Goal: Information Seeking & Learning: Learn about a topic

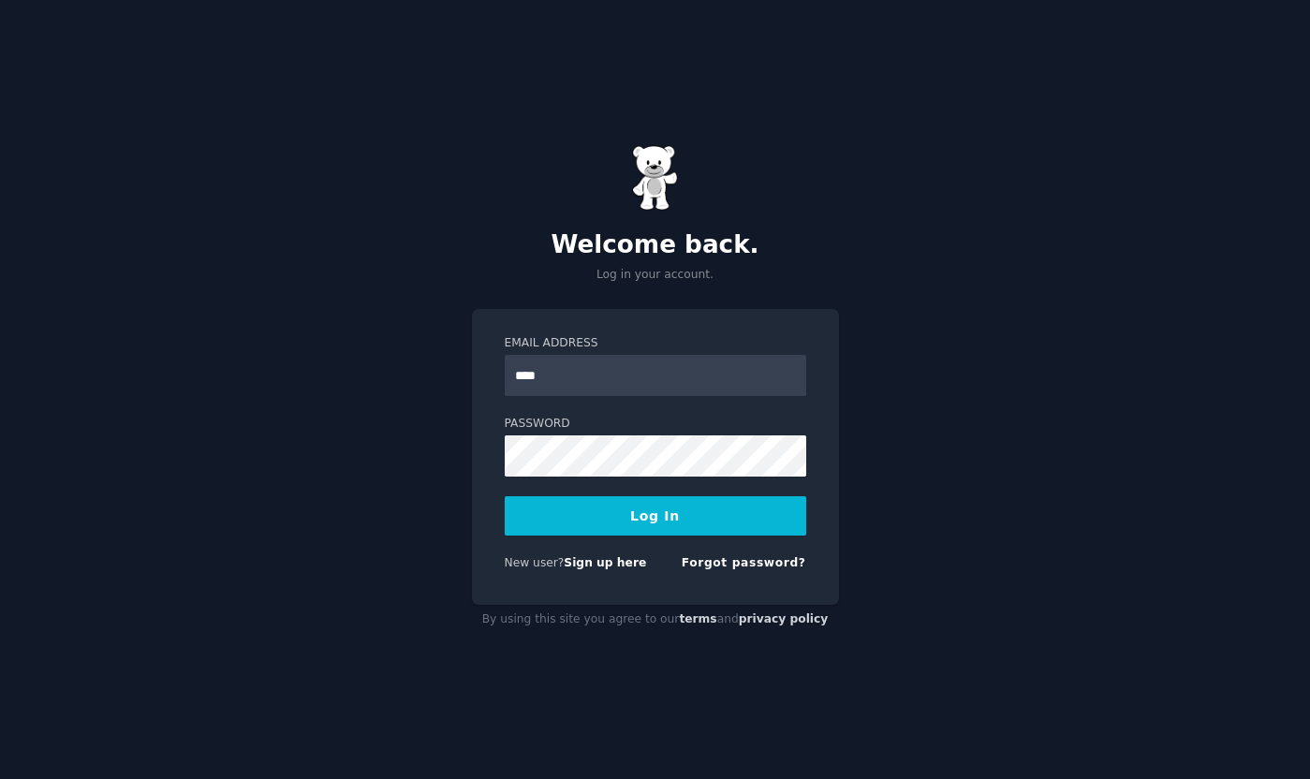
type input "**********"
click at [543, 521] on button "Log In" at bounding box center [655, 515] width 301 height 39
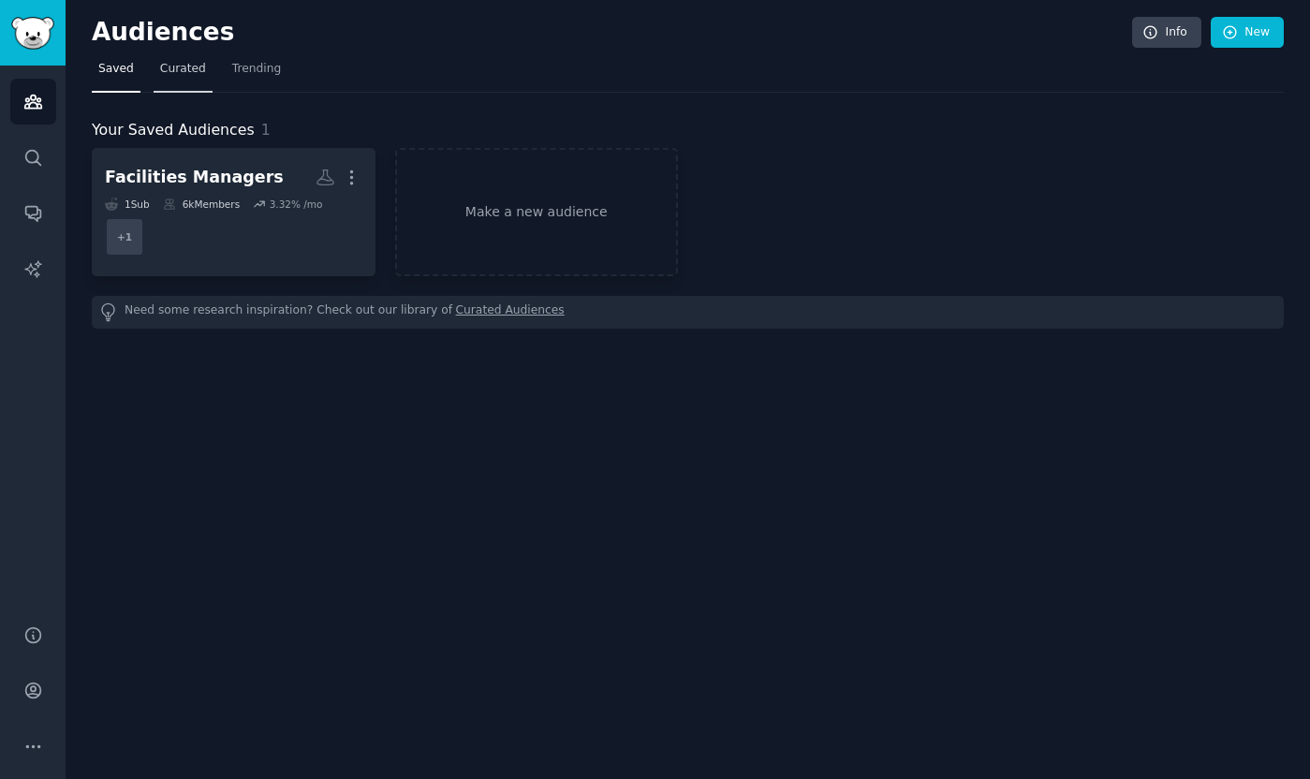
click at [191, 72] on span "Curated" at bounding box center [183, 69] width 46 height 17
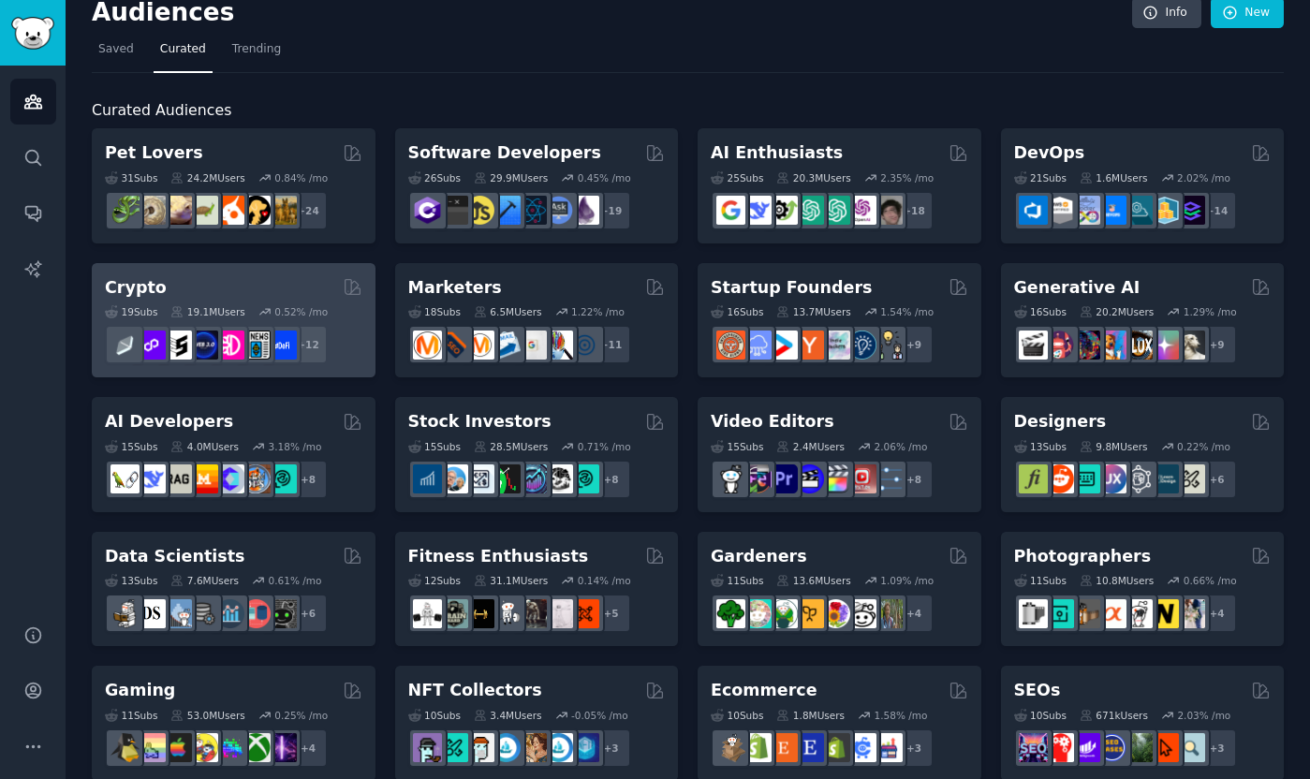
scroll to position [22, 0]
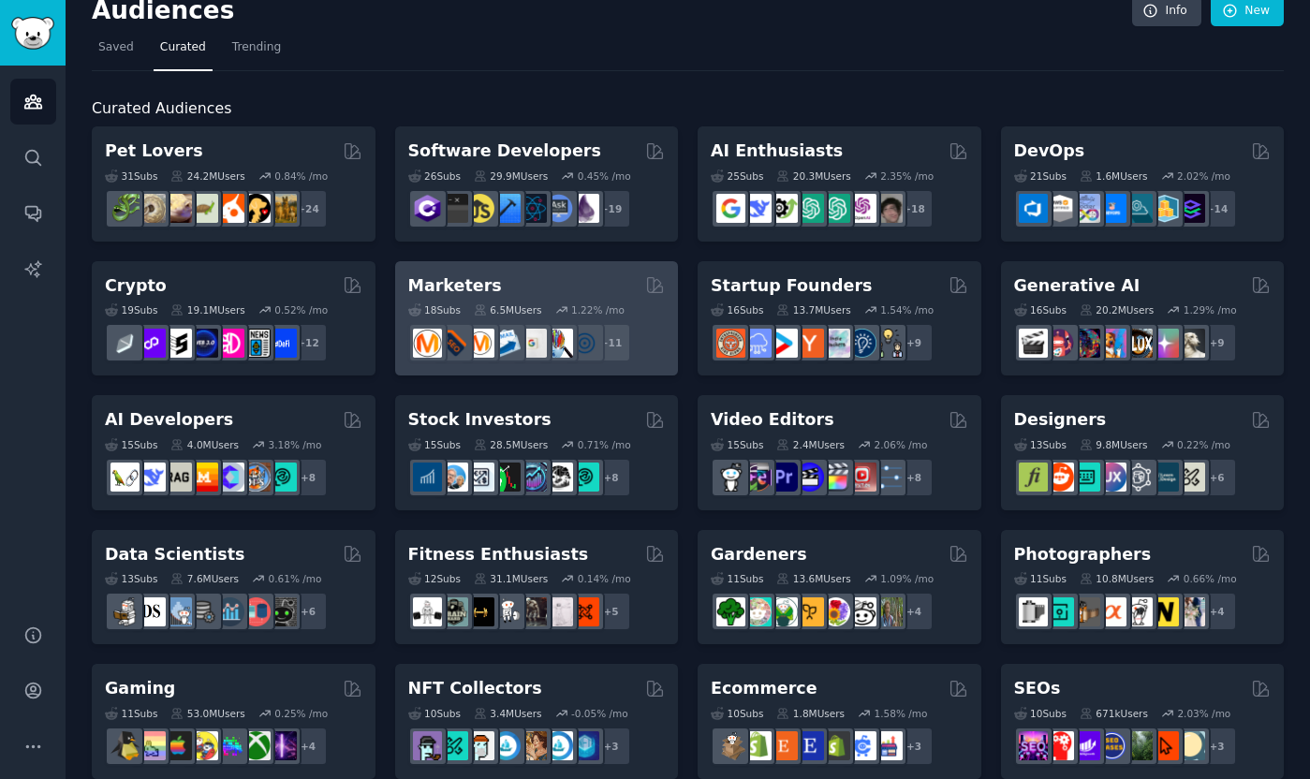
click at [484, 287] on h2 "Marketers" at bounding box center [455, 285] width 94 height 23
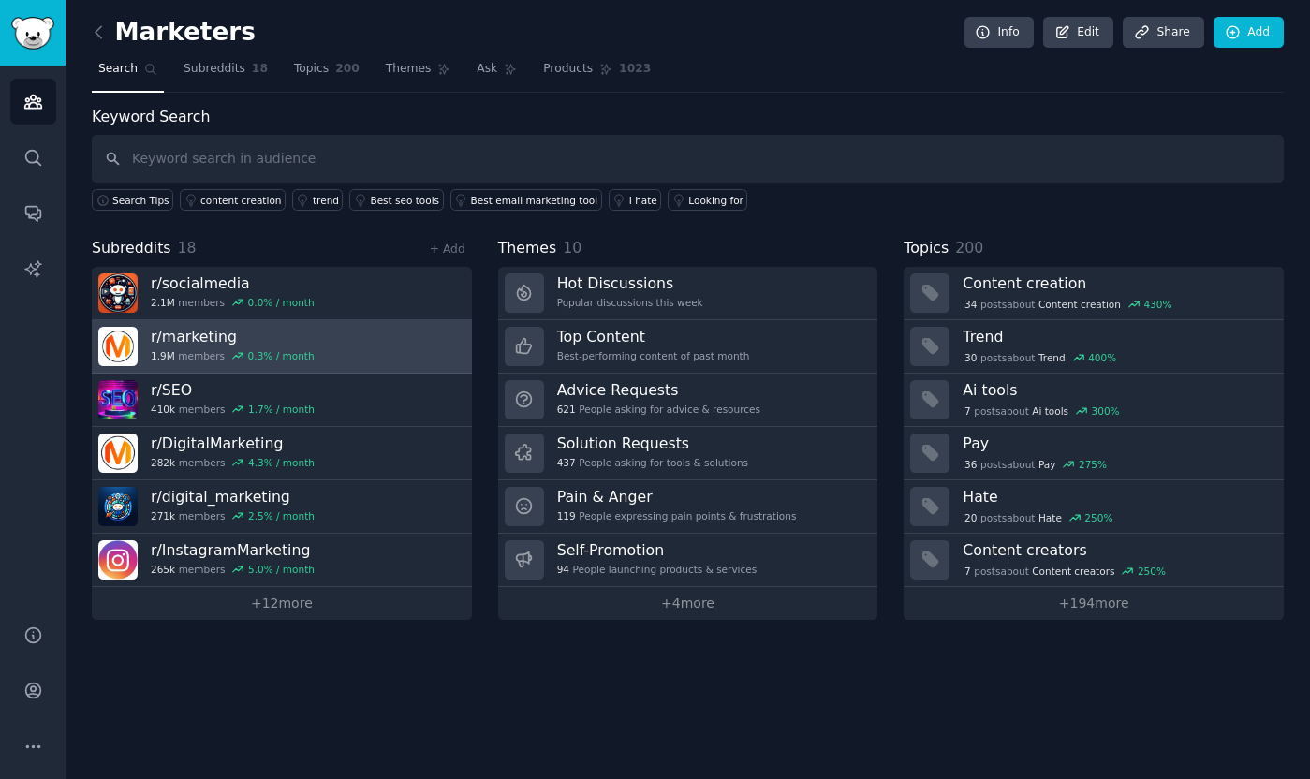
click at [312, 355] on link "r/ marketing 1.9M members 0.3 % / month" at bounding box center [282, 346] width 380 height 53
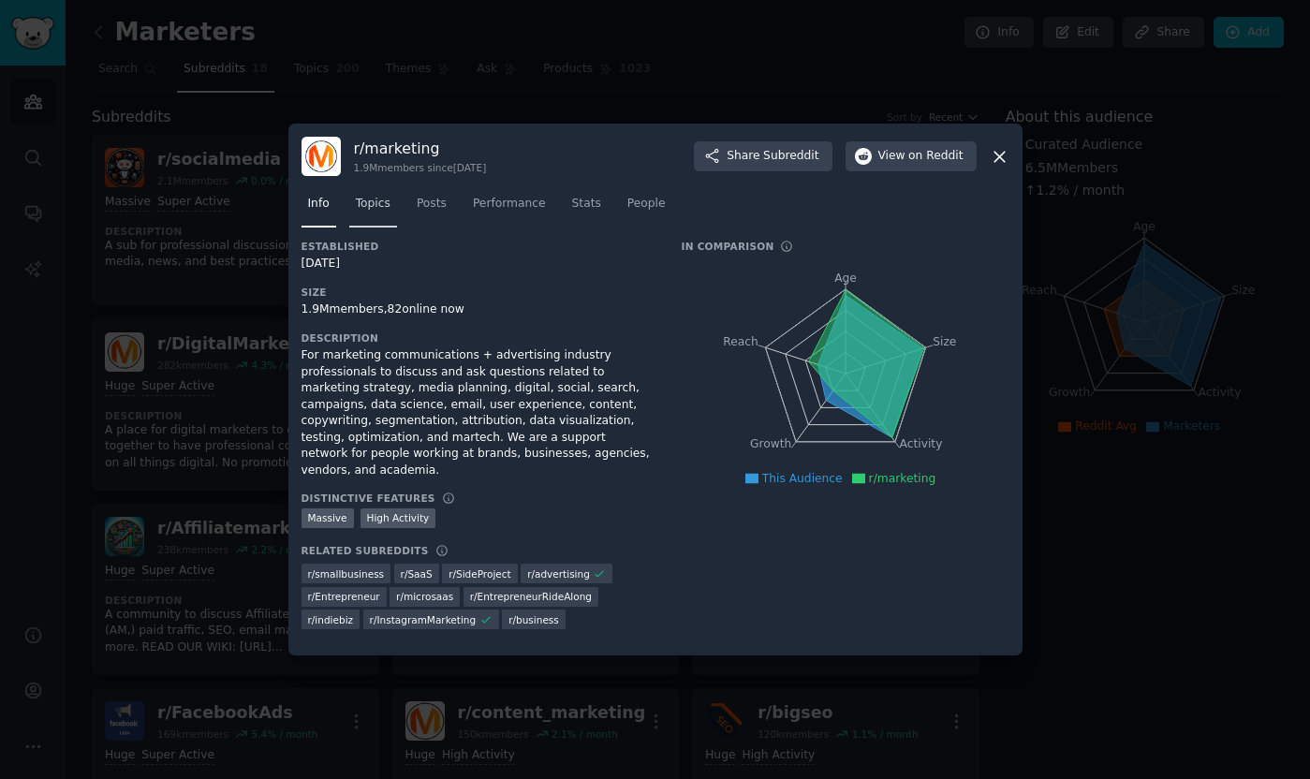
click at [384, 213] on span "Topics" at bounding box center [373, 204] width 35 height 17
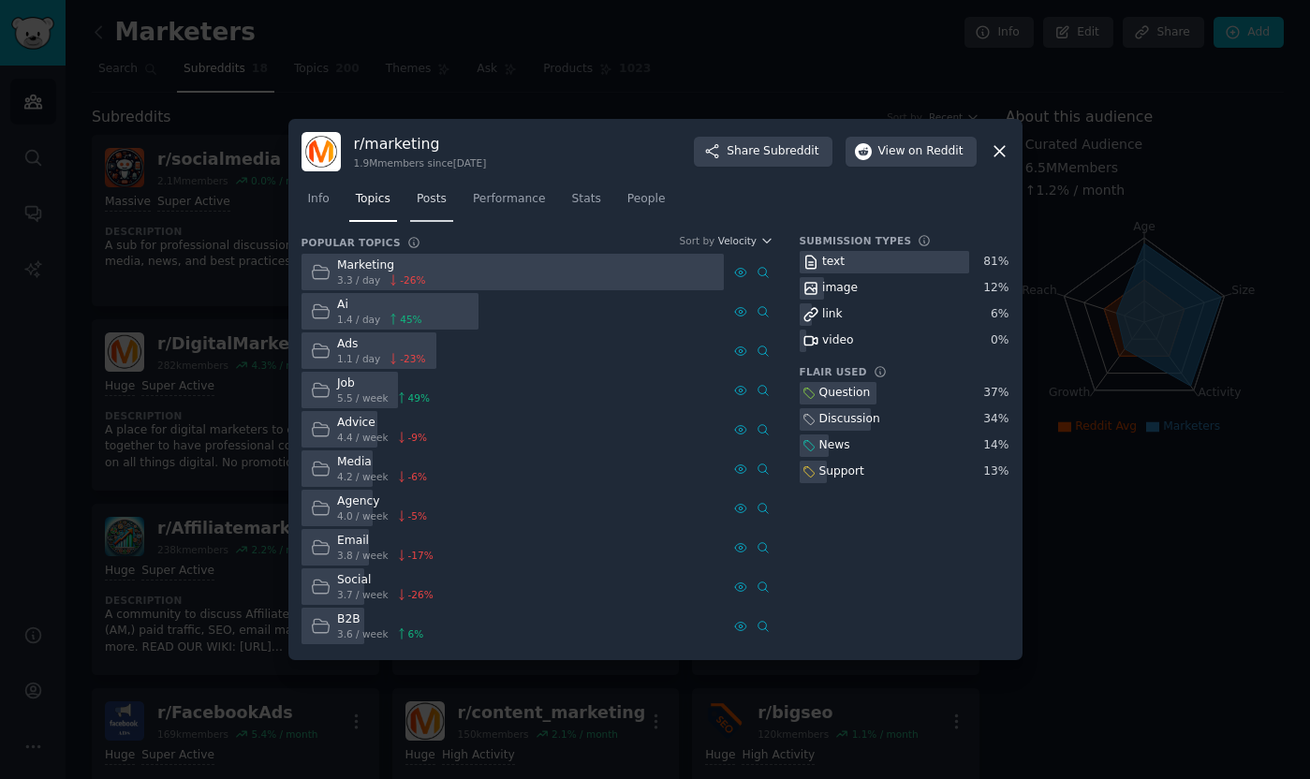
click at [450, 203] on link "Posts" at bounding box center [431, 203] width 43 height 38
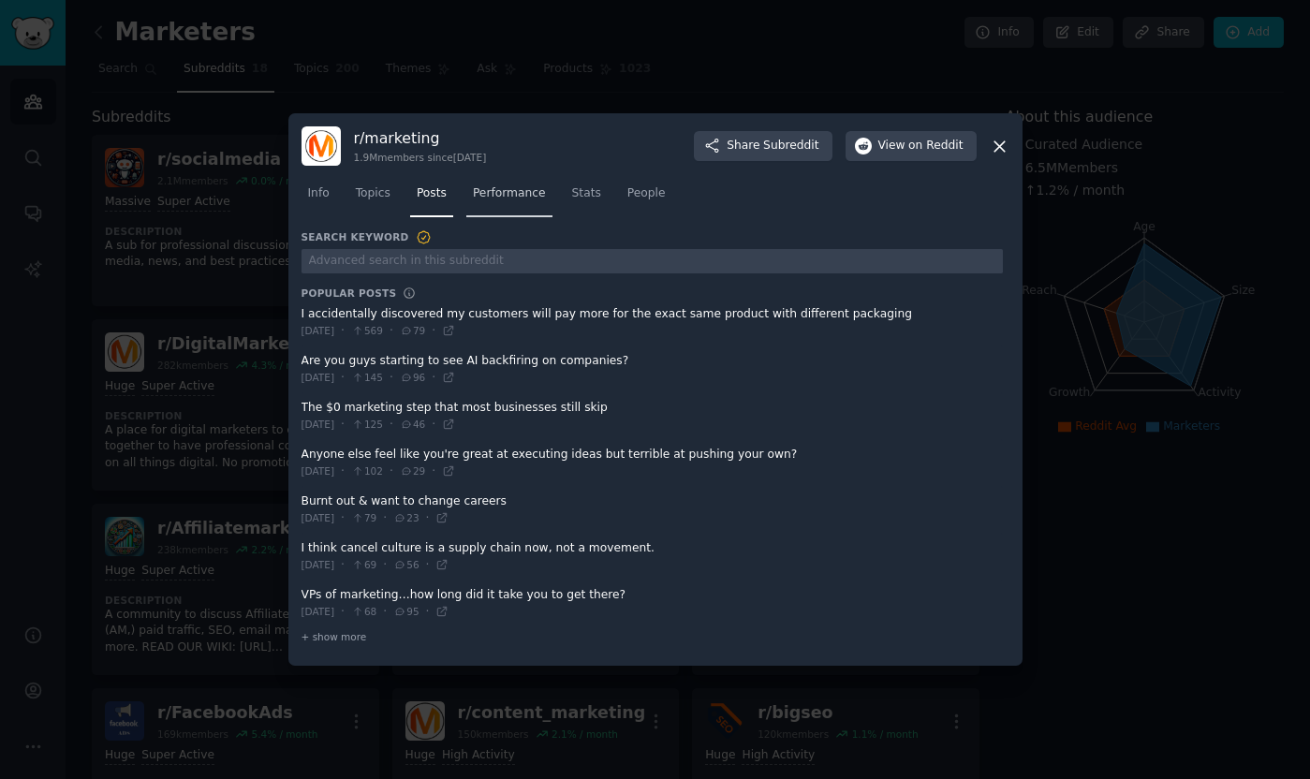
click at [504, 196] on span "Performance" at bounding box center [509, 193] width 73 height 17
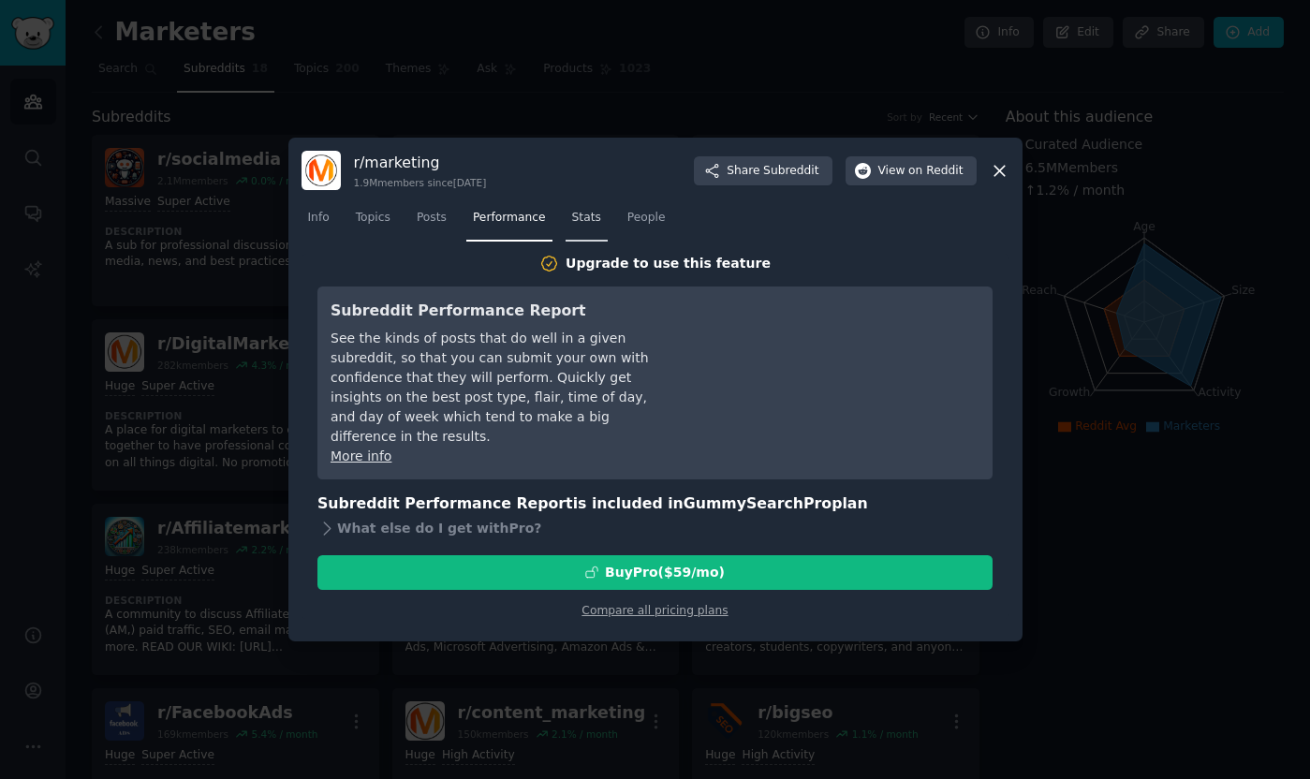
click at [586, 225] on span "Stats" at bounding box center [586, 218] width 29 height 17
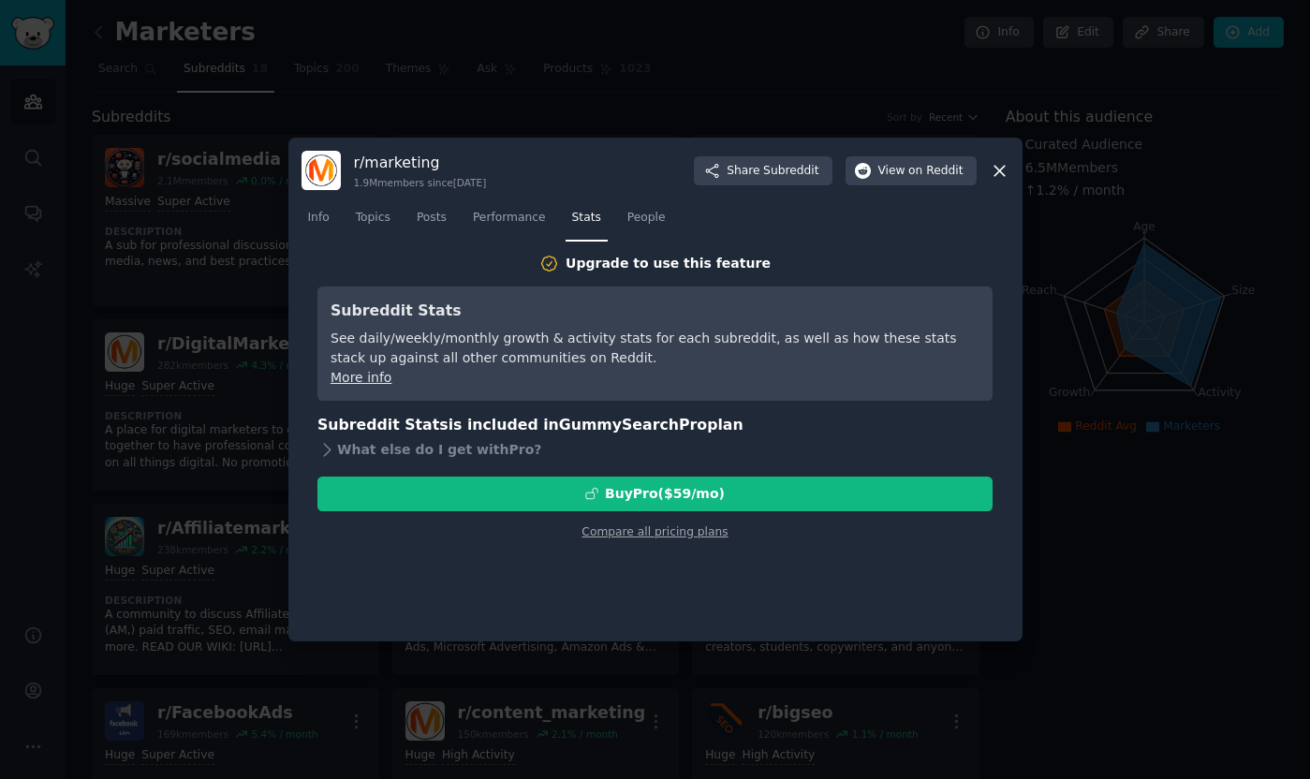
click at [375, 375] on link "More info" at bounding box center [360, 377] width 61 height 15
click at [1007, 176] on icon at bounding box center [1000, 171] width 20 height 20
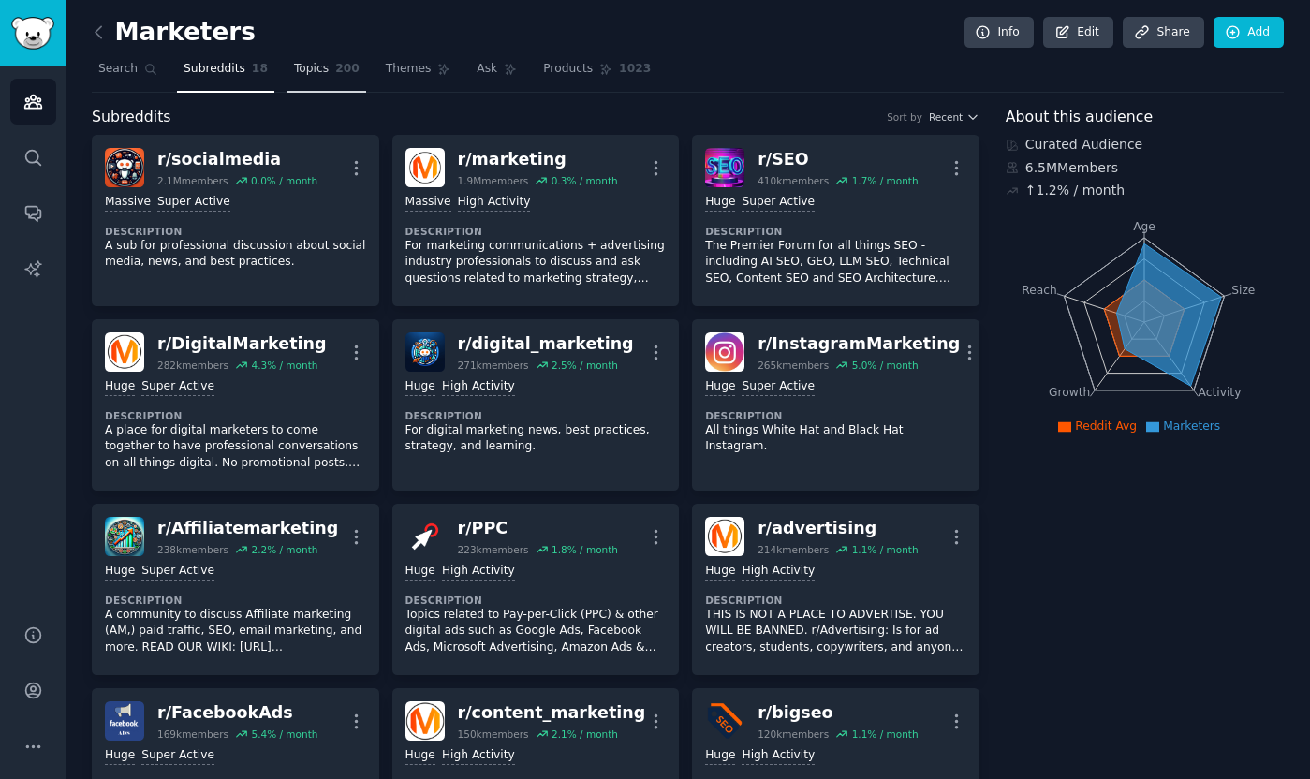
click at [304, 78] on link "Topics 200" at bounding box center [326, 73] width 79 height 38
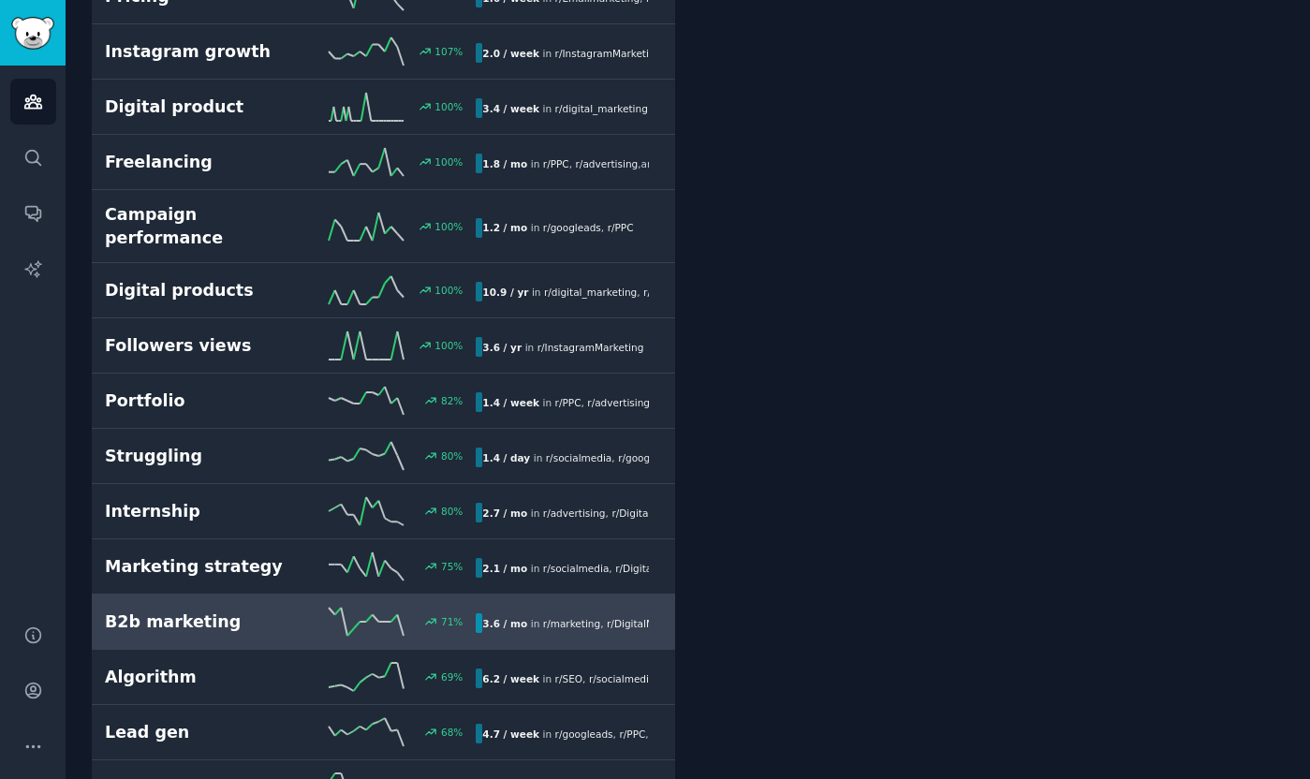
scroll to position [1177, 0]
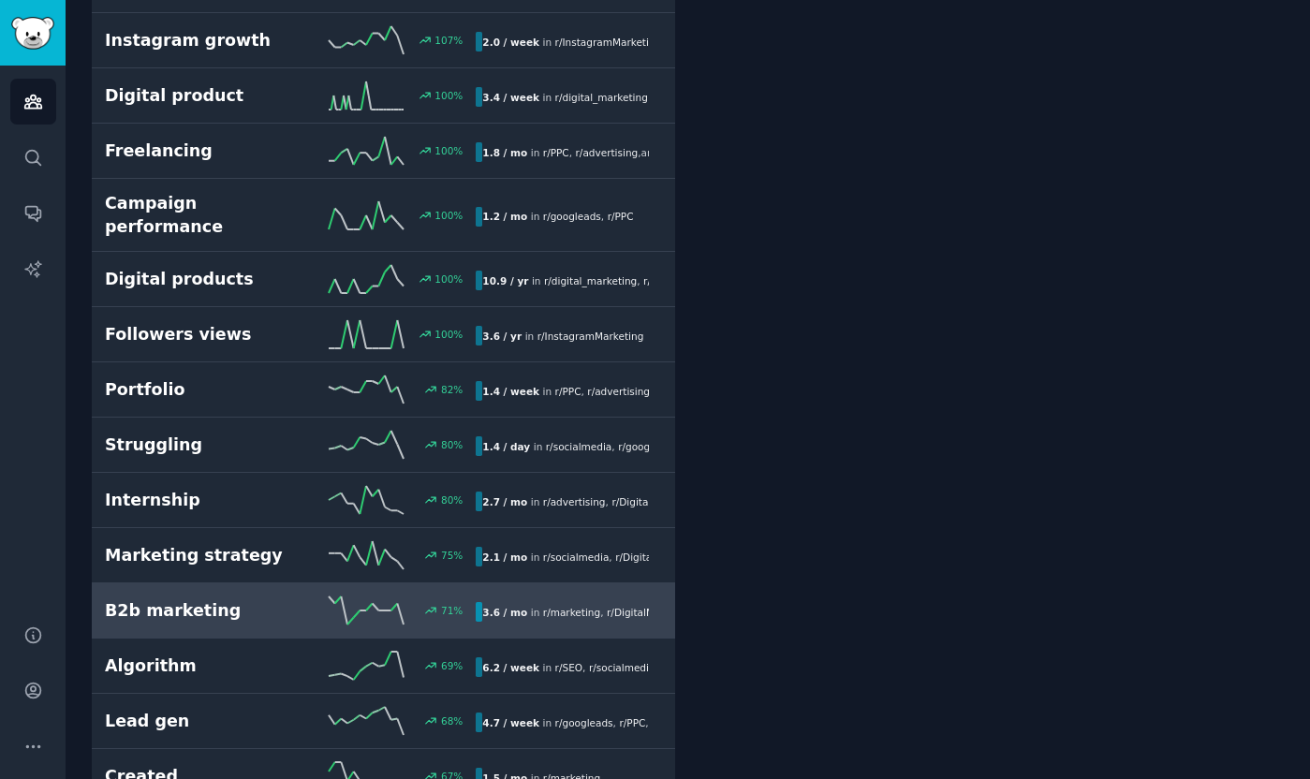
click at [217, 599] on h2 "B2b marketing" at bounding box center [197, 610] width 185 height 23
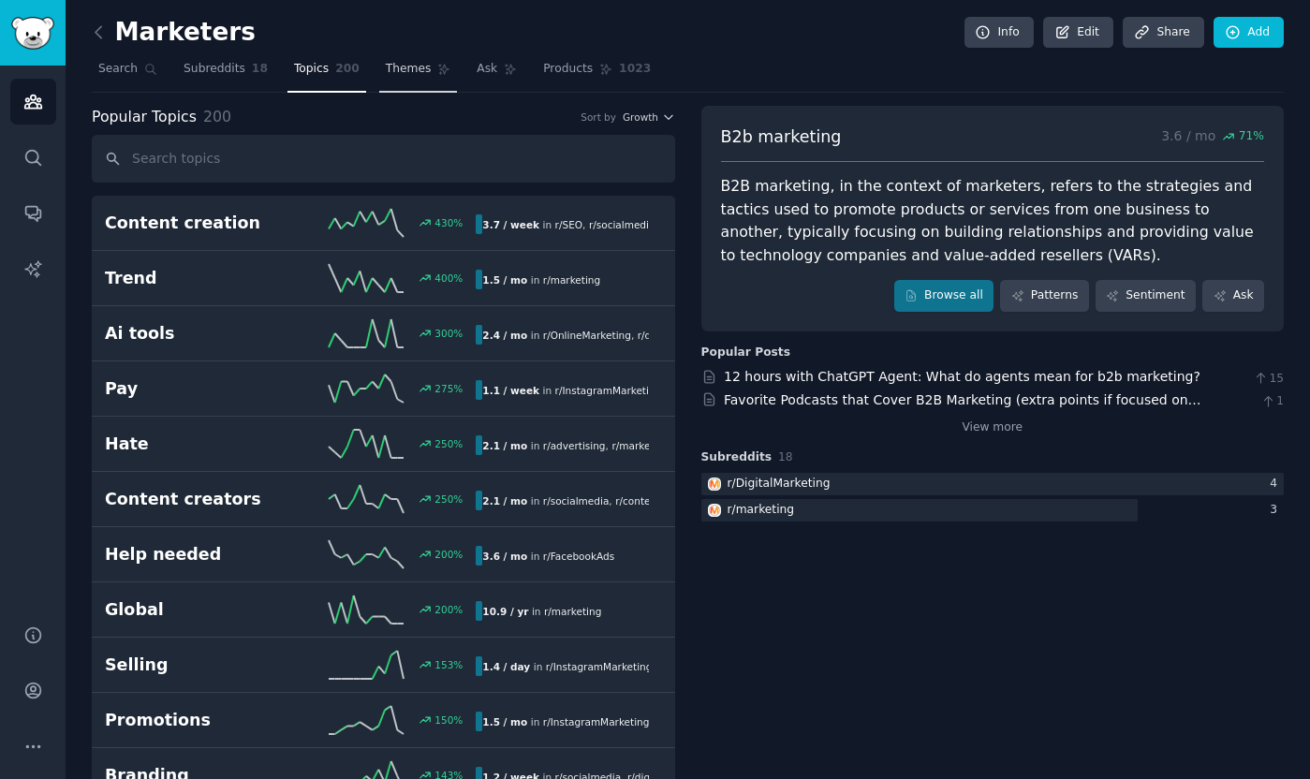
click at [406, 79] on link "Themes" at bounding box center [418, 73] width 79 height 38
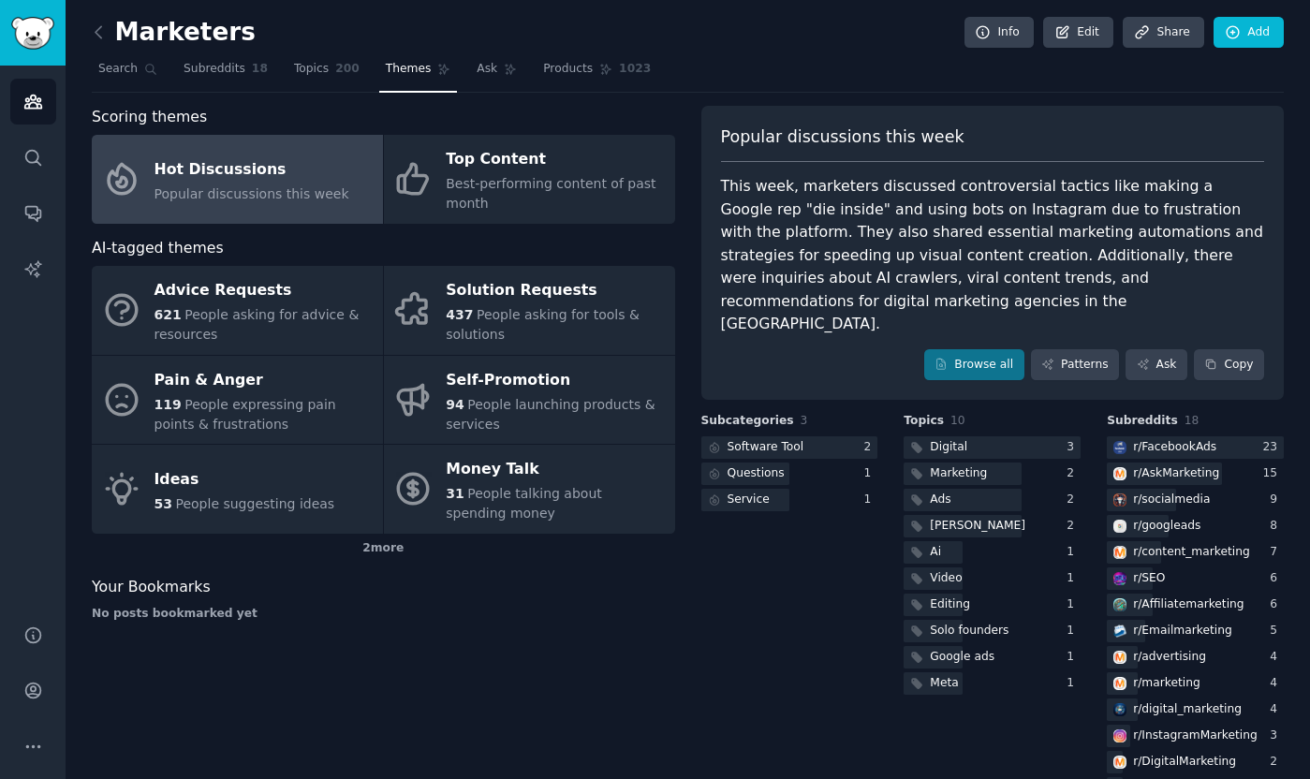
click at [311, 207] on link "Hot Discussions Popular discussions this week" at bounding box center [237, 179] width 291 height 89
click at [291, 186] on span "Popular discussions this week" at bounding box center [251, 193] width 195 height 15
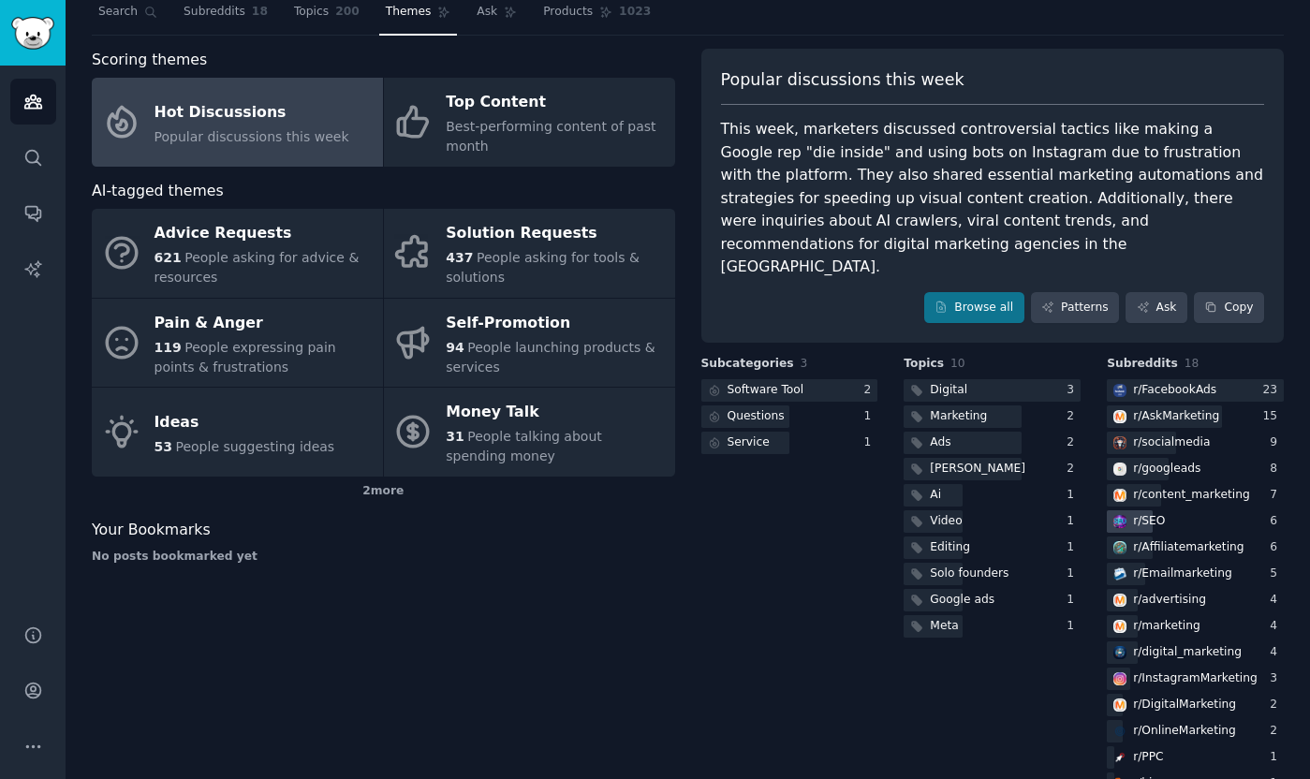
scroll to position [59, 0]
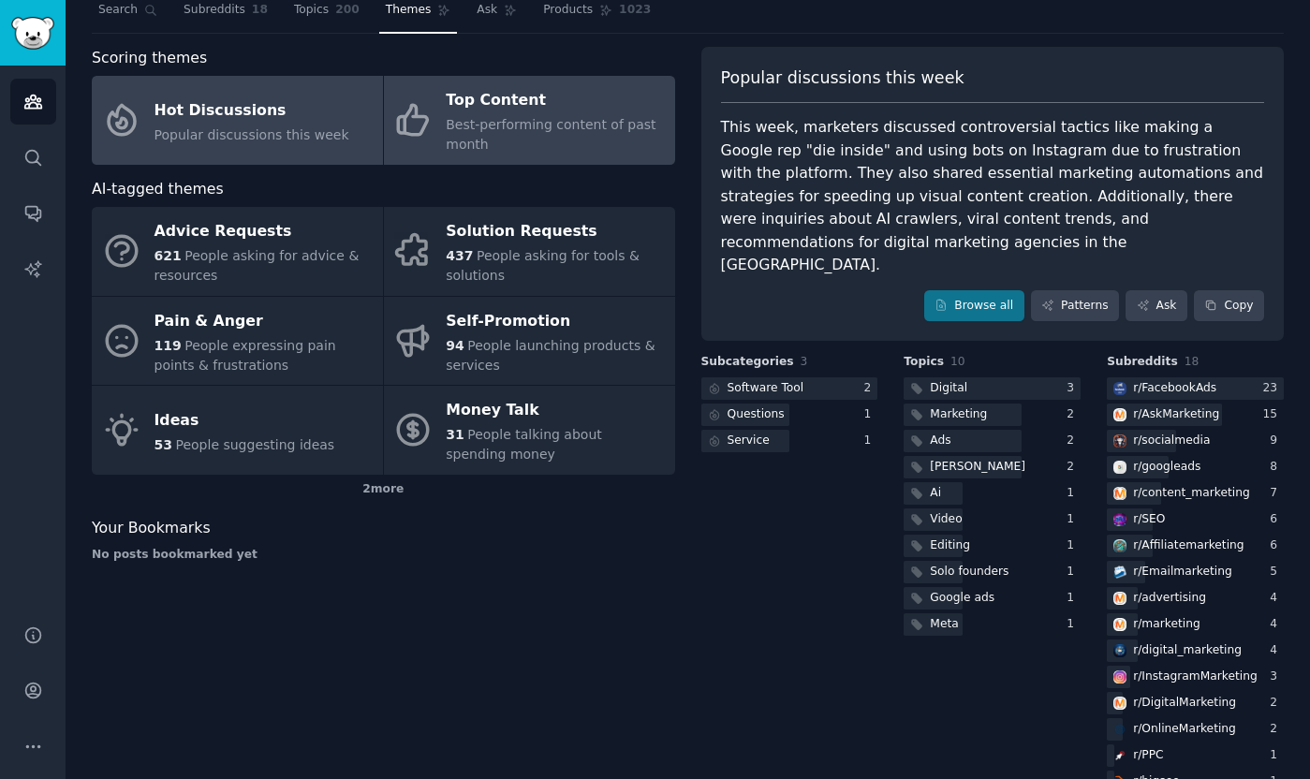
click at [538, 136] on div "Best-performing content of past month" at bounding box center [555, 134] width 219 height 39
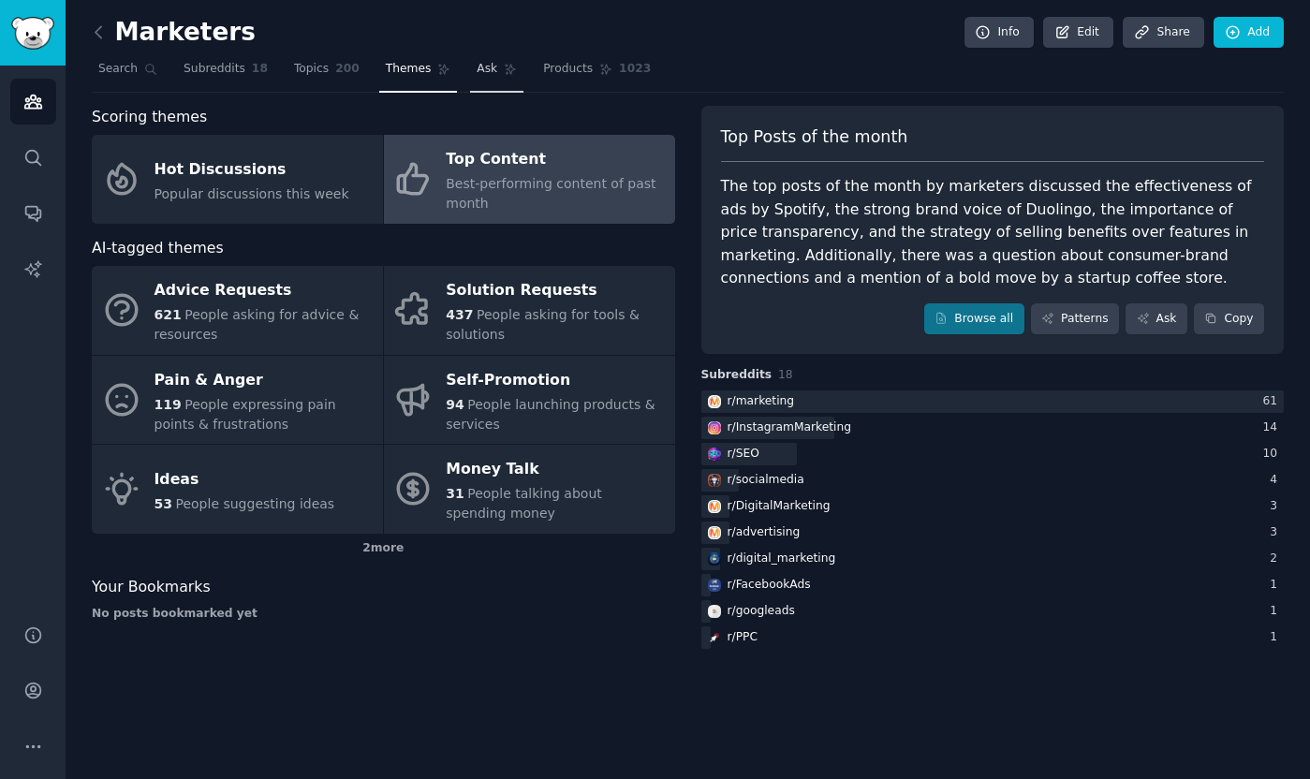
click at [488, 71] on span "Ask" at bounding box center [487, 69] width 21 height 17
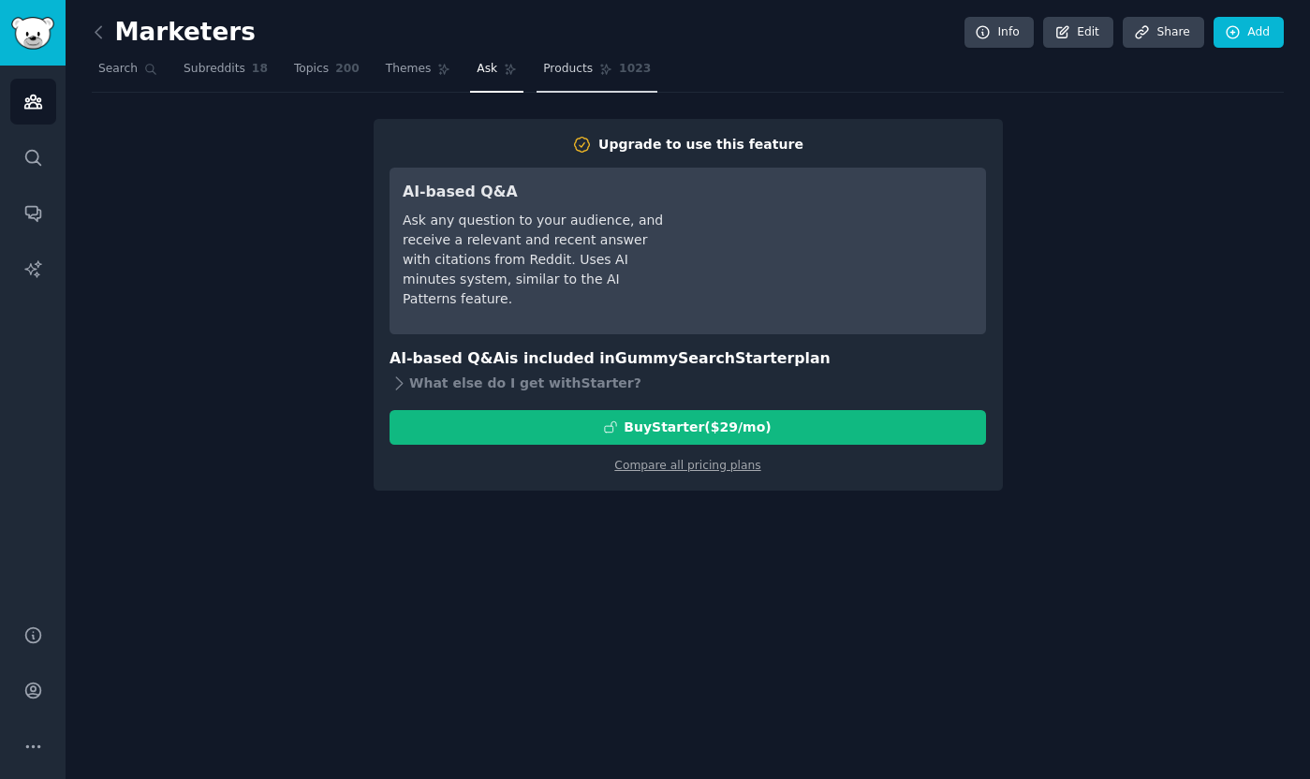
click at [573, 66] on span "Products" at bounding box center [568, 69] width 50 height 17
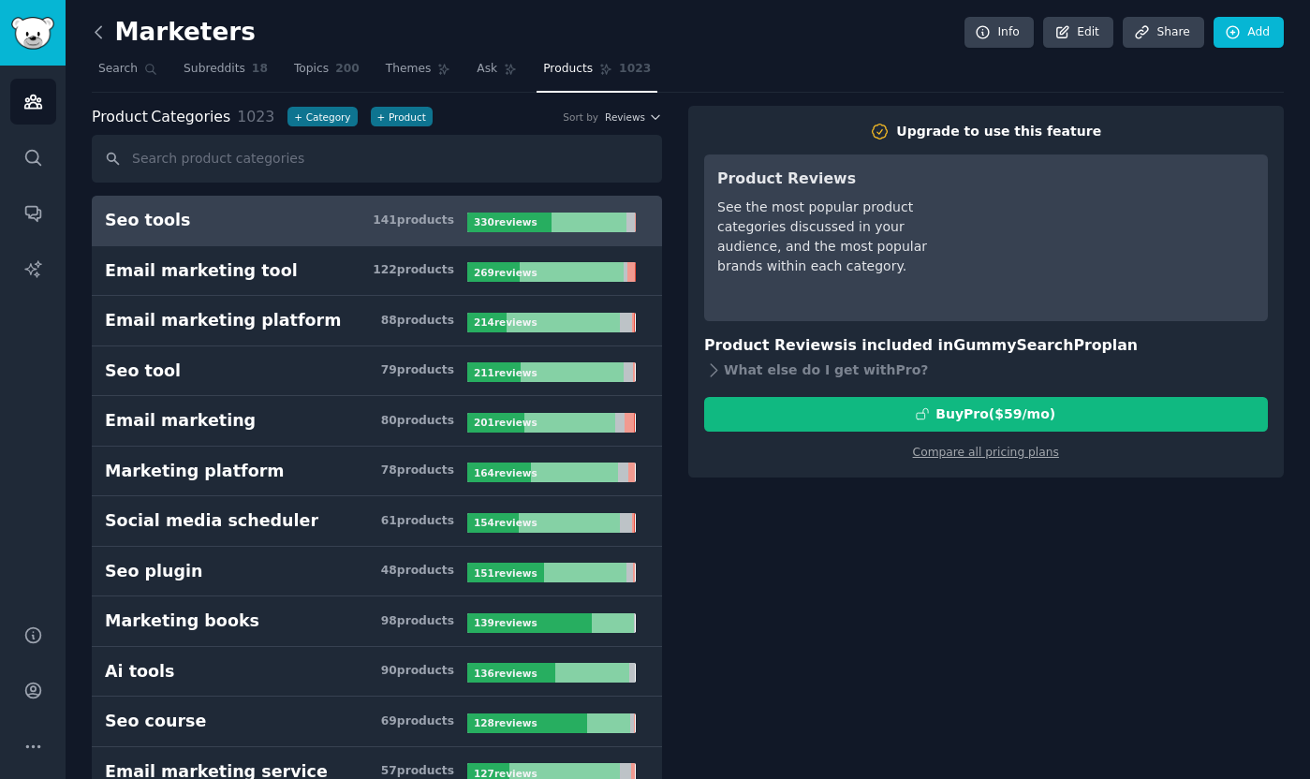
click at [103, 37] on icon at bounding box center [99, 32] width 20 height 20
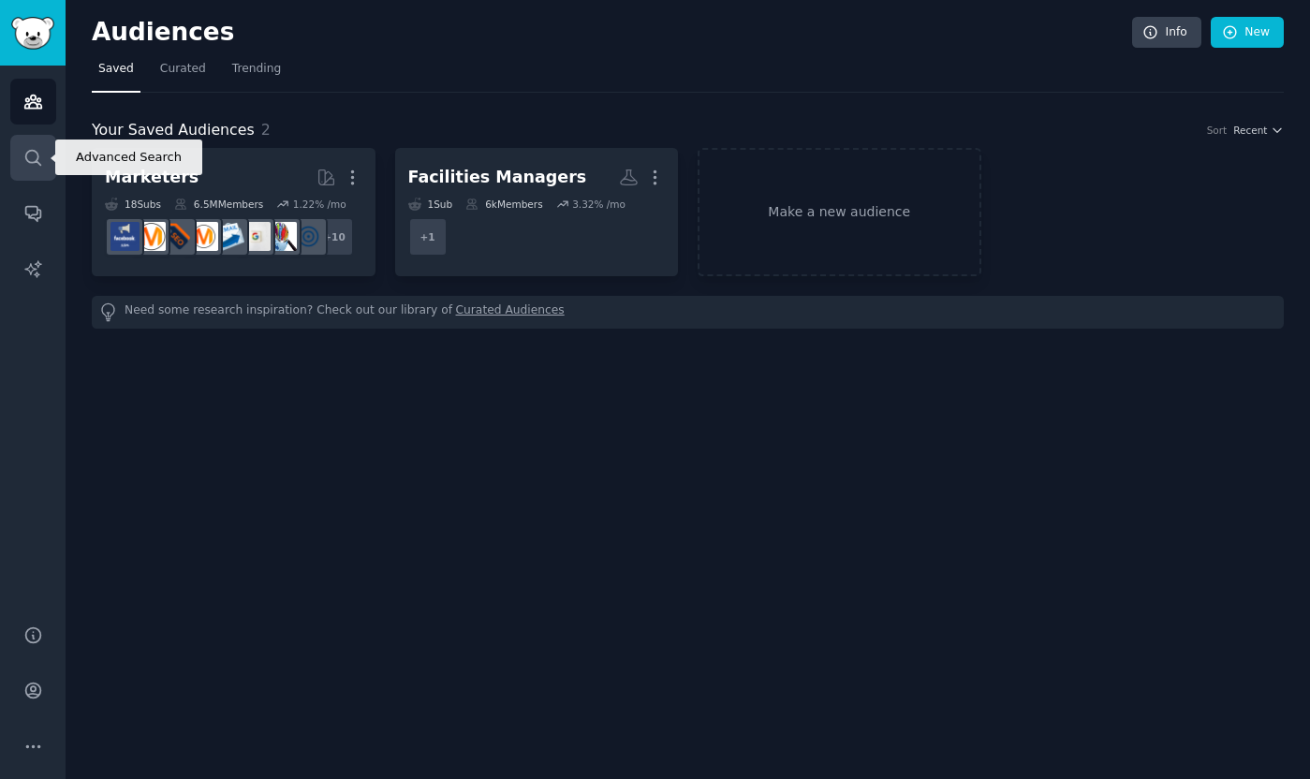
click at [34, 169] on link "Search" at bounding box center [33, 158] width 46 height 46
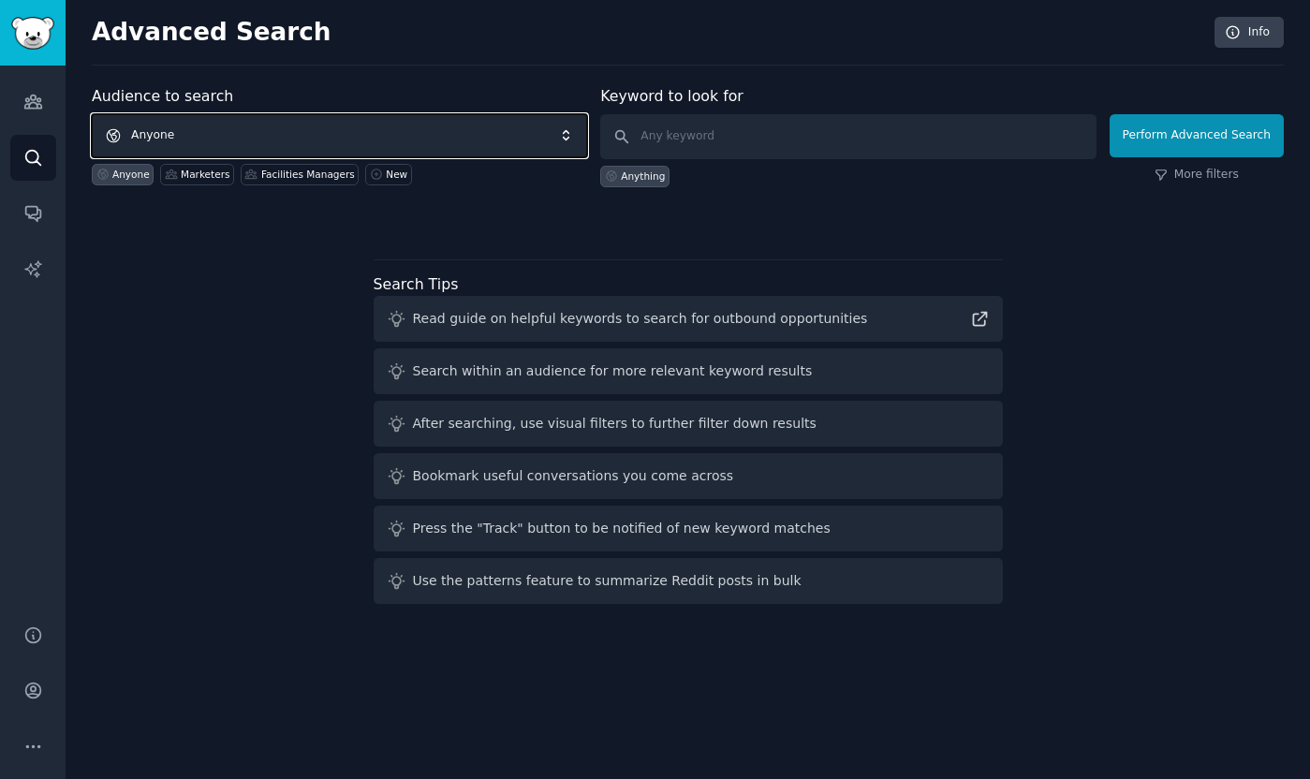
click at [256, 146] on span "Anyone" at bounding box center [339, 135] width 495 height 43
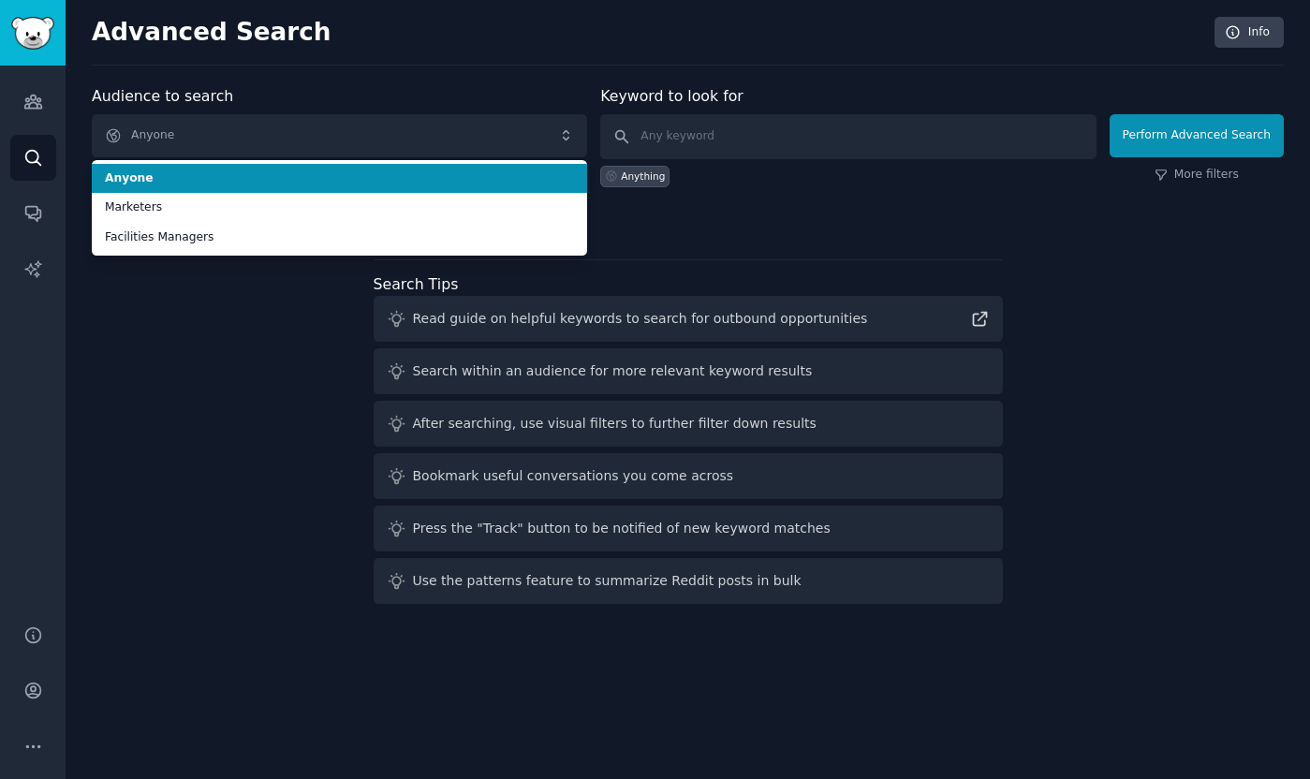
click at [332, 83] on div "Advanced Search Info Audience to search Anyone Anyone Marketers Facilities Mana…" at bounding box center [688, 389] width 1244 height 779
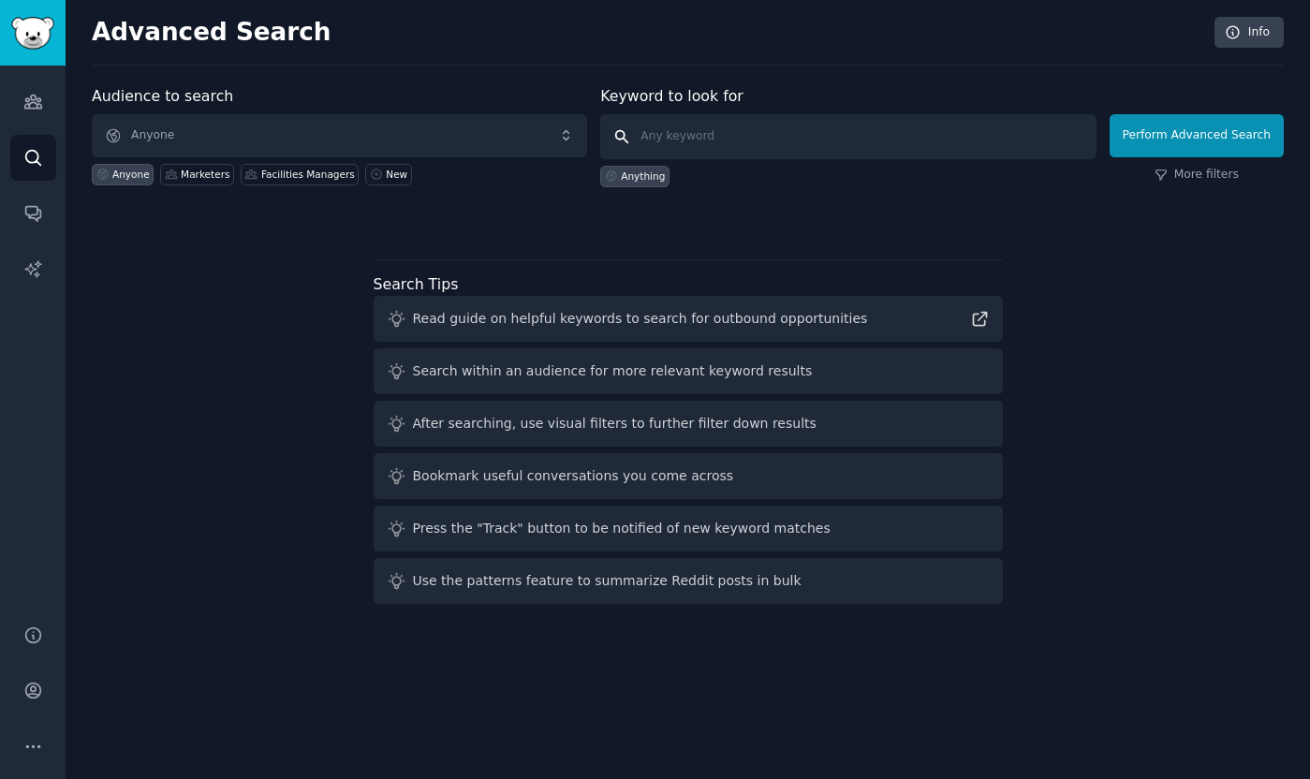
click at [689, 146] on input "text" at bounding box center [847, 136] width 495 height 45
type input "red panda"
click button "Perform Advanced Search" at bounding box center [1196, 135] width 174 height 43
